Goal: Task Accomplishment & Management: Manage account settings

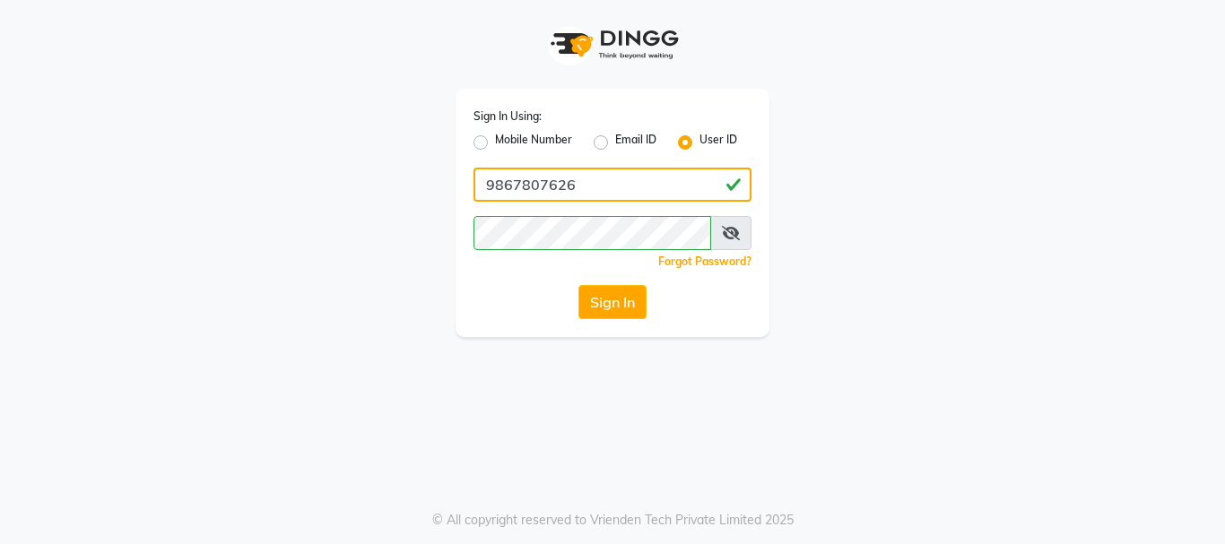
click at [642, 183] on input "9867807626" at bounding box center [612, 185] width 278 height 34
type input "evogue"
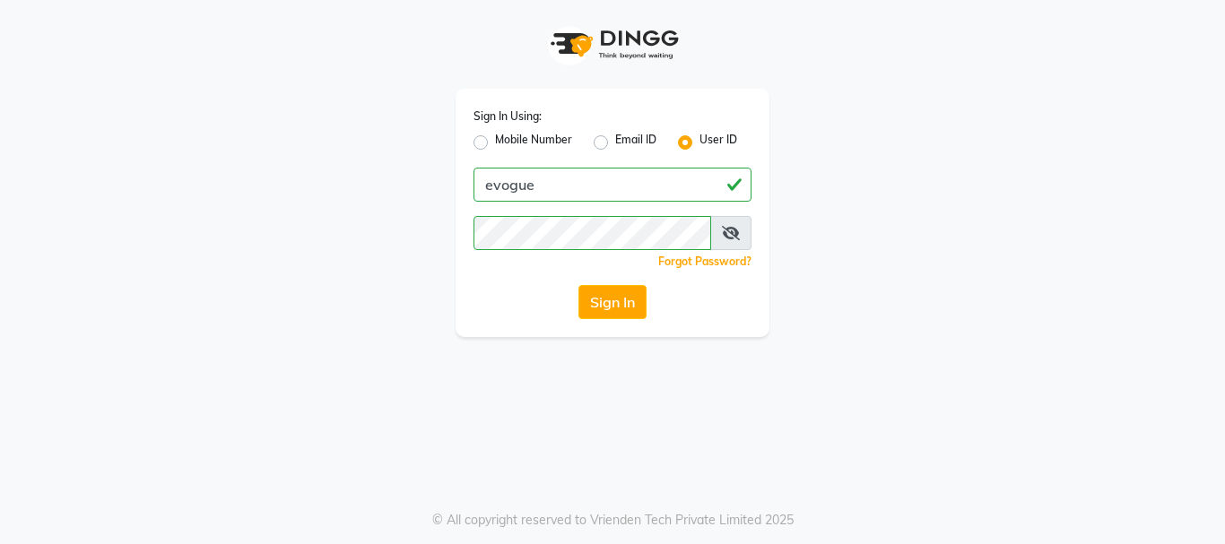
click at [732, 235] on icon at bounding box center [731, 233] width 18 height 14
click at [578, 285] on button "Sign In" at bounding box center [612, 302] width 68 height 34
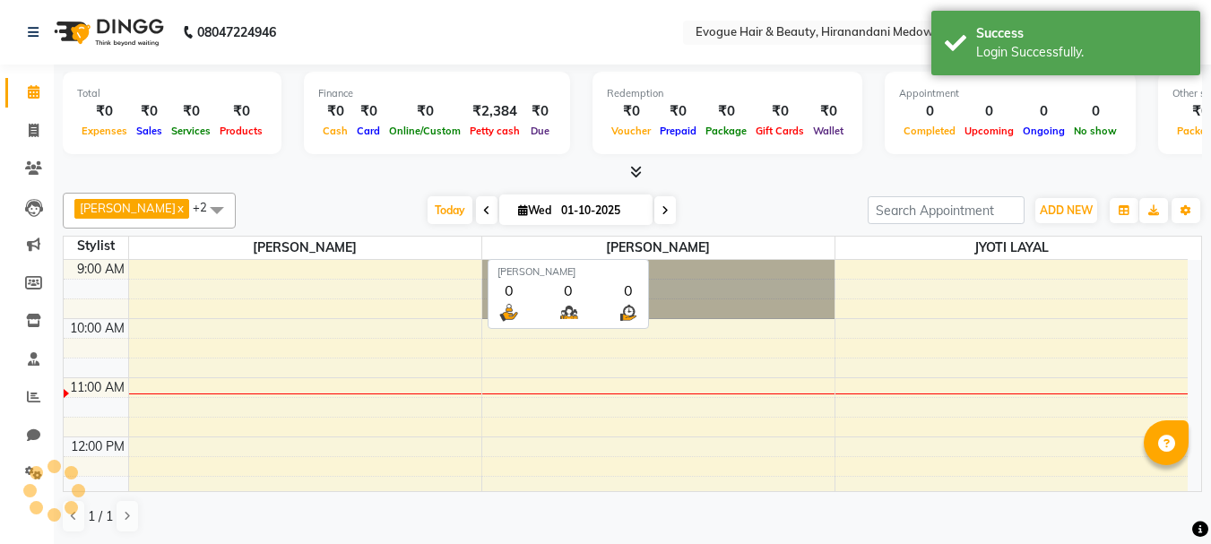
select select "en"
